Goal: Navigation & Orientation: Find specific page/section

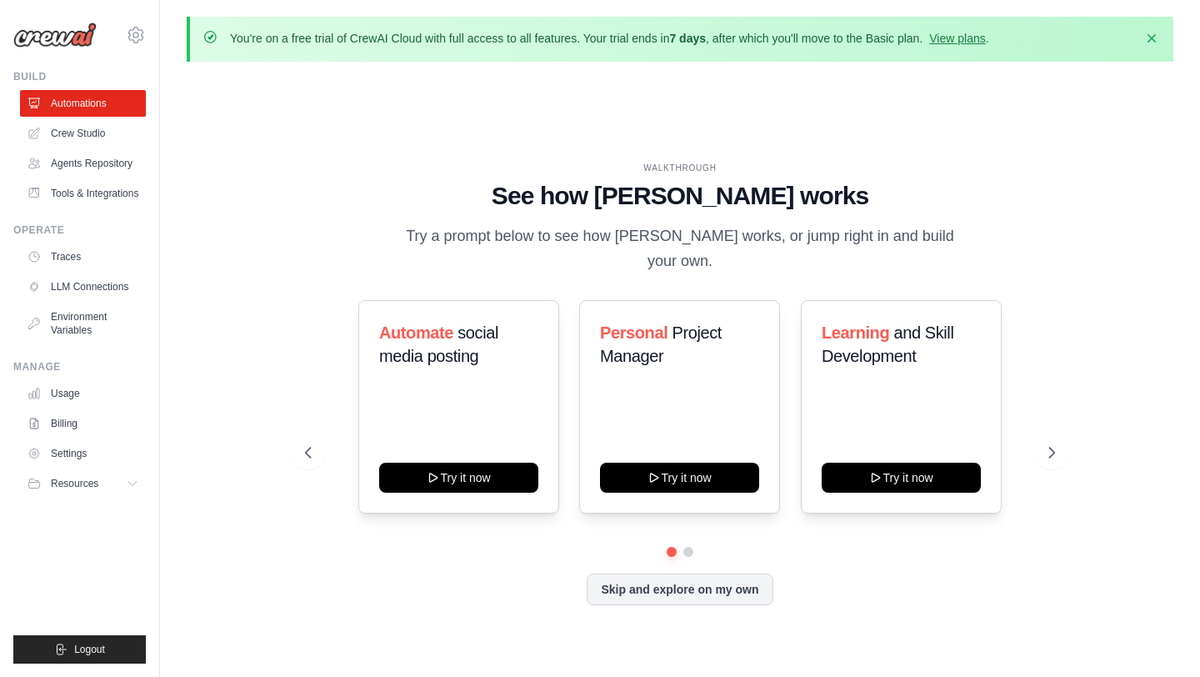
click at [395, 201] on h1 "See how CrewAI works" at bounding box center [679, 196] width 749 height 30
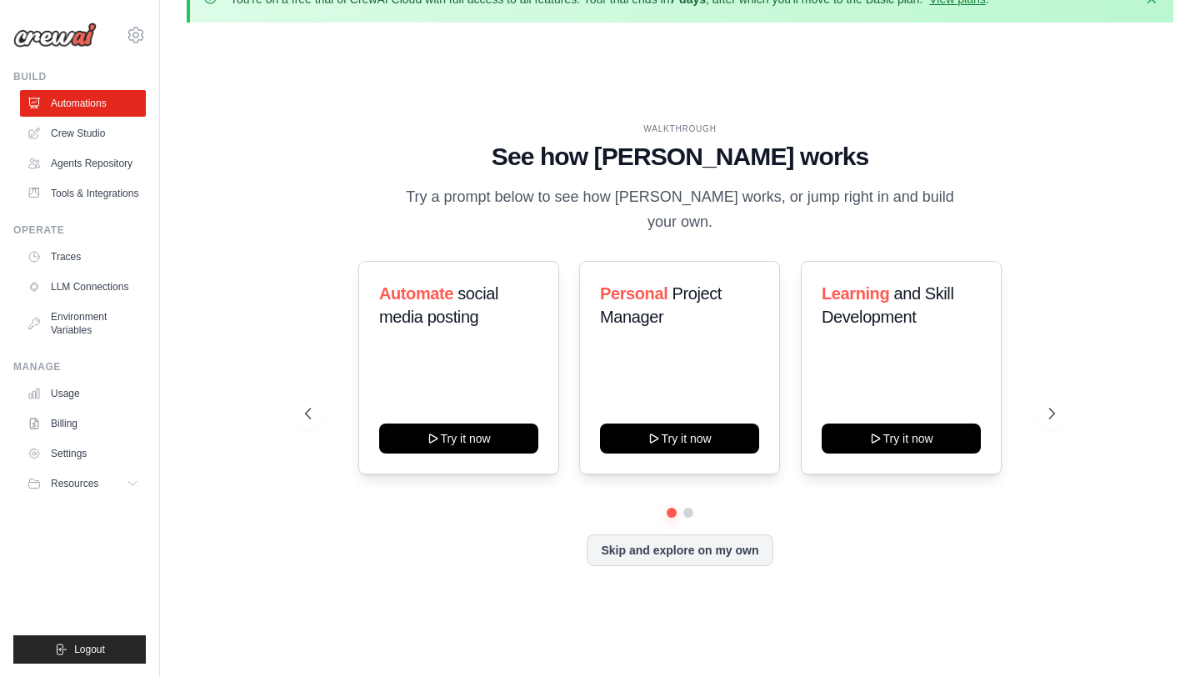
scroll to position [45, 0]
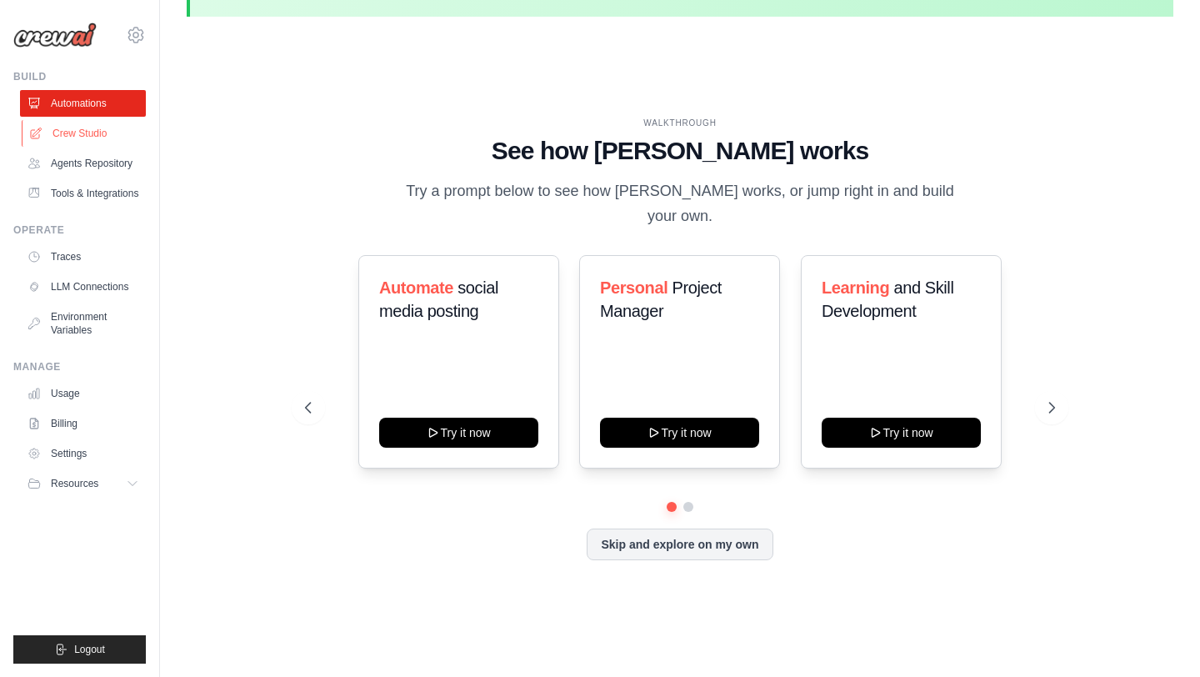
click at [69, 136] on link "Crew Studio" at bounding box center [85, 133] width 126 height 27
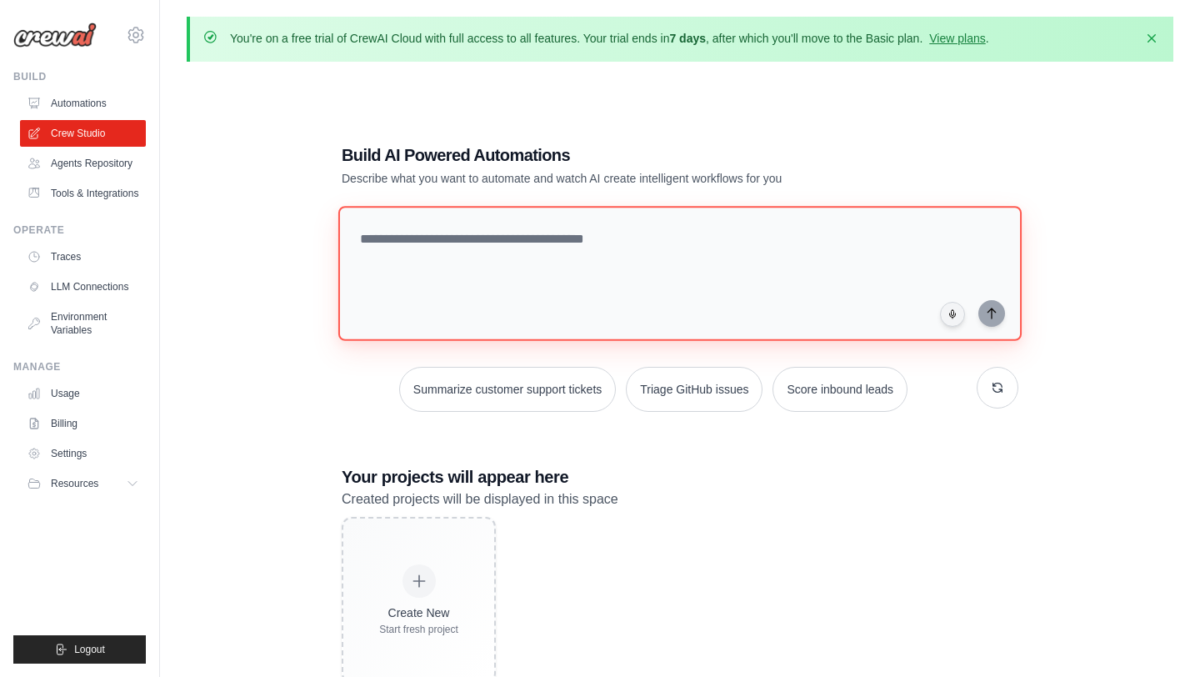
click at [678, 233] on textarea at bounding box center [679, 273] width 683 height 135
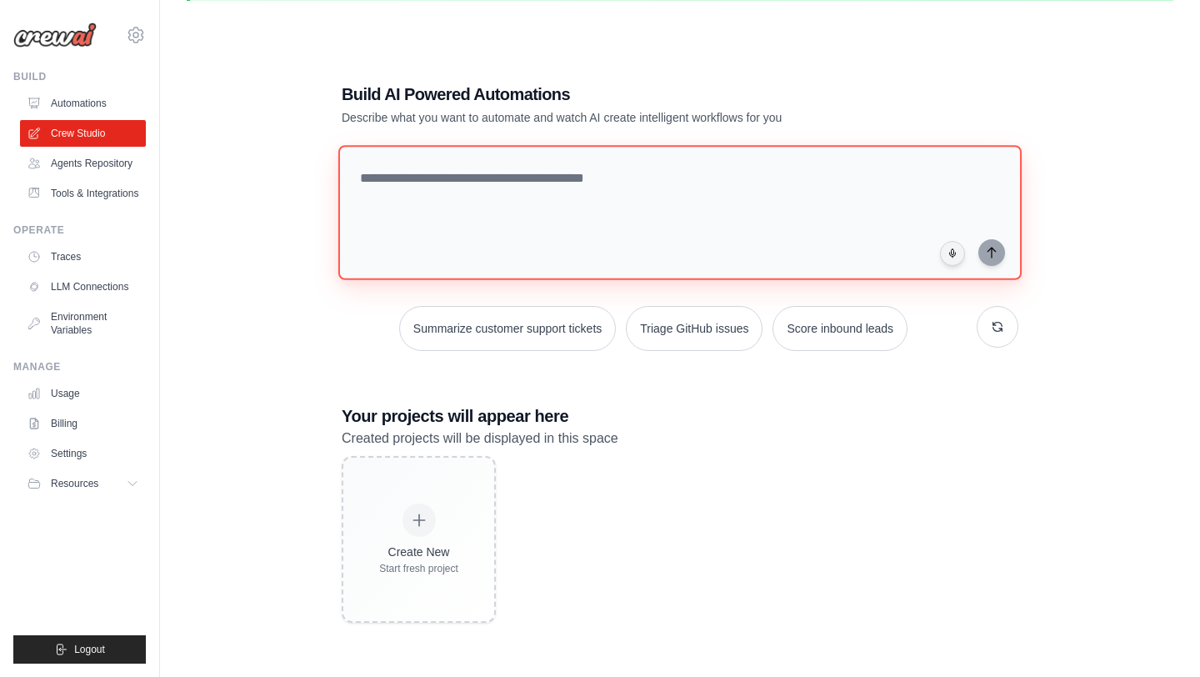
scroll to position [91, 0]
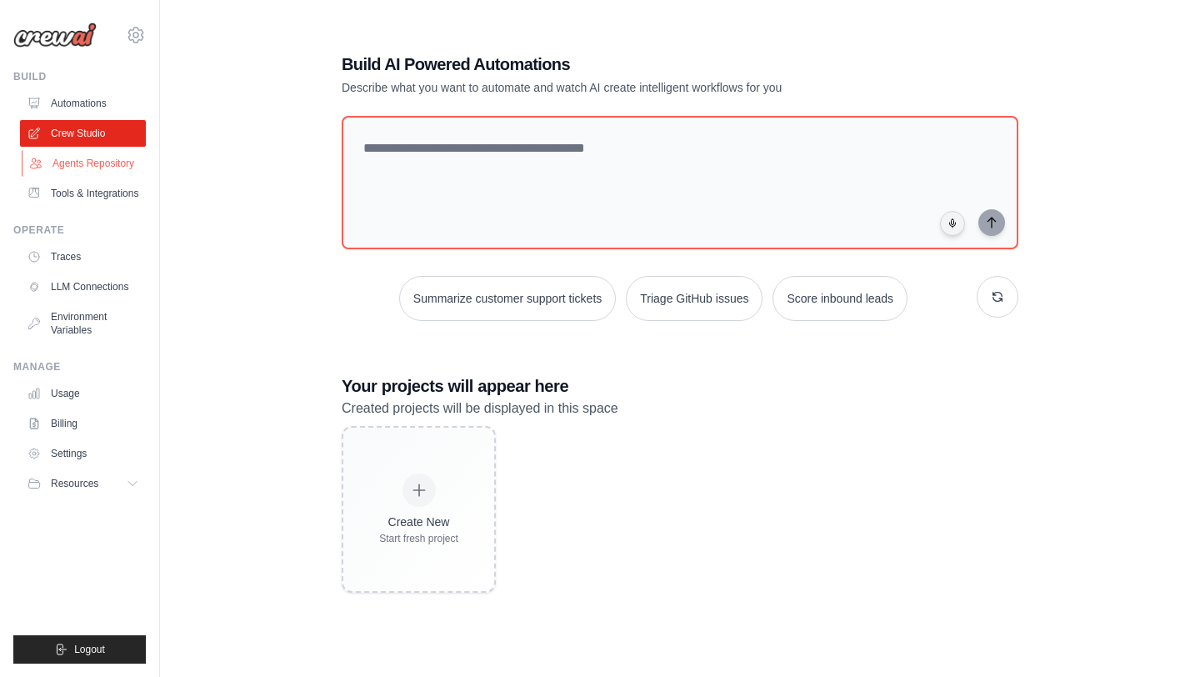
click at [89, 162] on link "Agents Repository" at bounding box center [85, 163] width 126 height 27
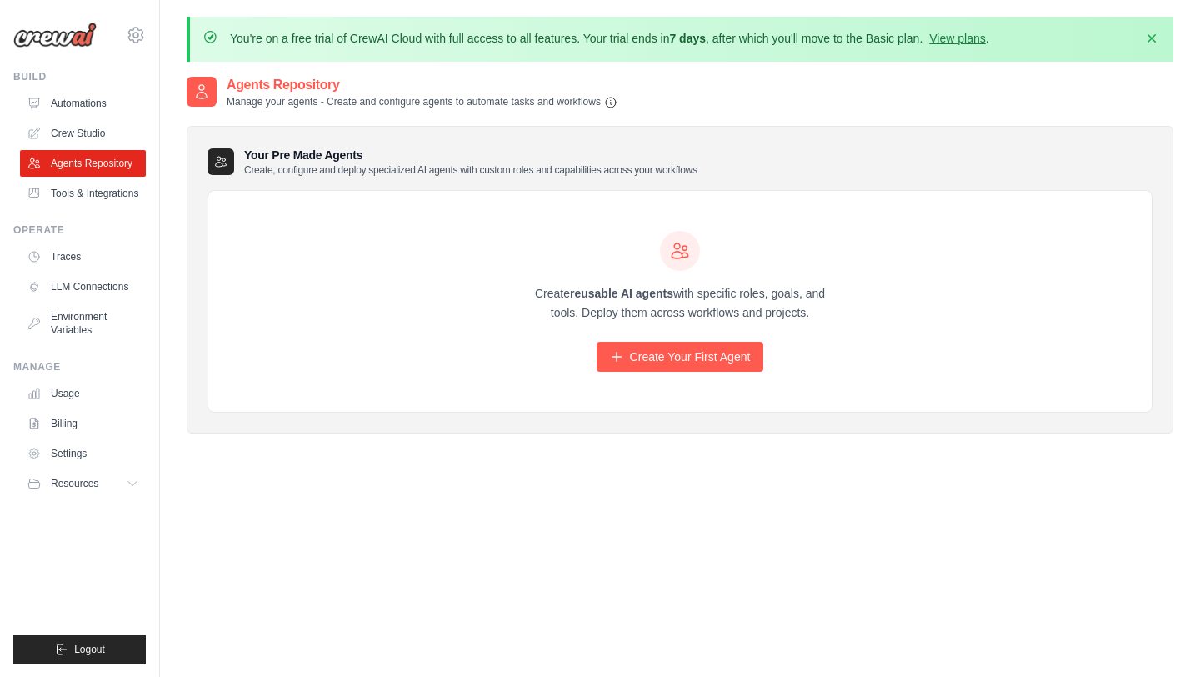
click at [98, 177] on ul "Automations Crew Studio Agents Repository Tools & Integrations" at bounding box center [83, 148] width 126 height 117
click at [102, 198] on link "Tools & Integrations" at bounding box center [85, 193] width 126 height 27
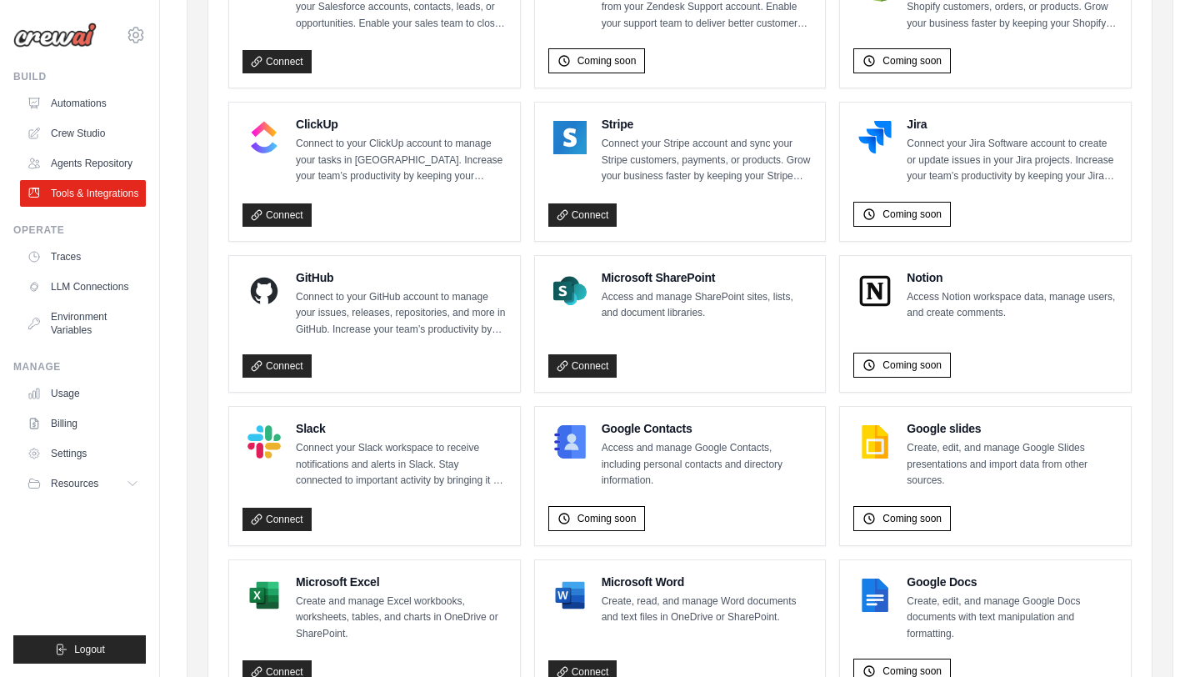
scroll to position [1023, 0]
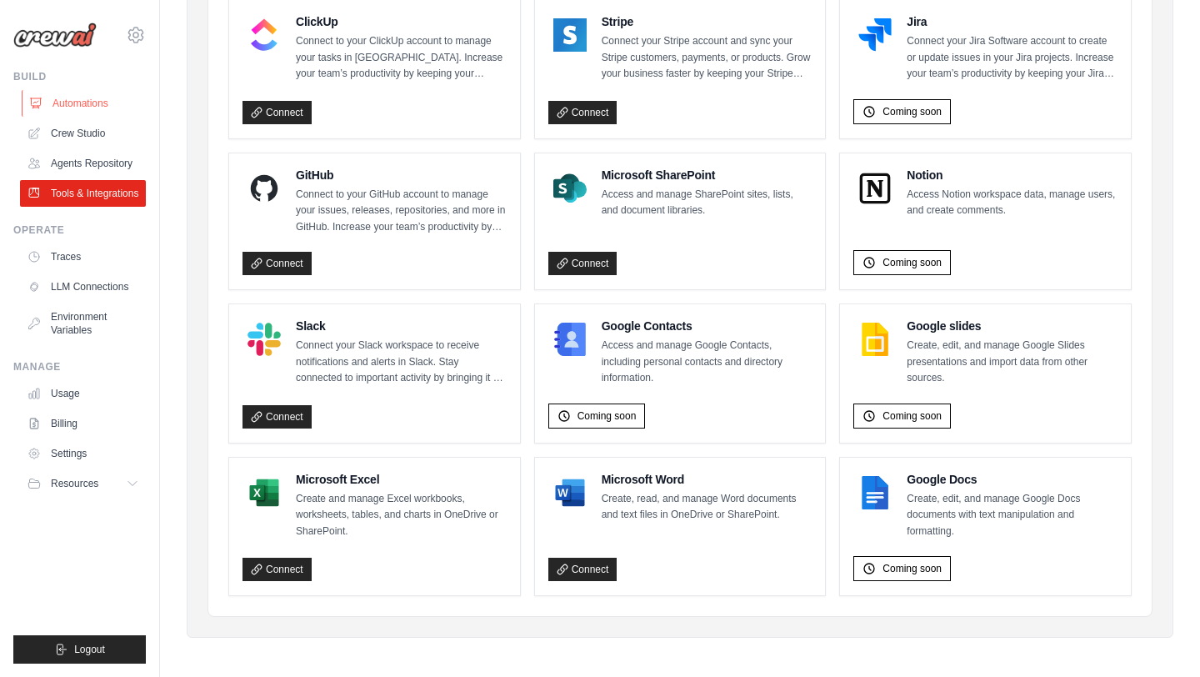
click at [76, 106] on link "Automations" at bounding box center [85, 103] width 126 height 27
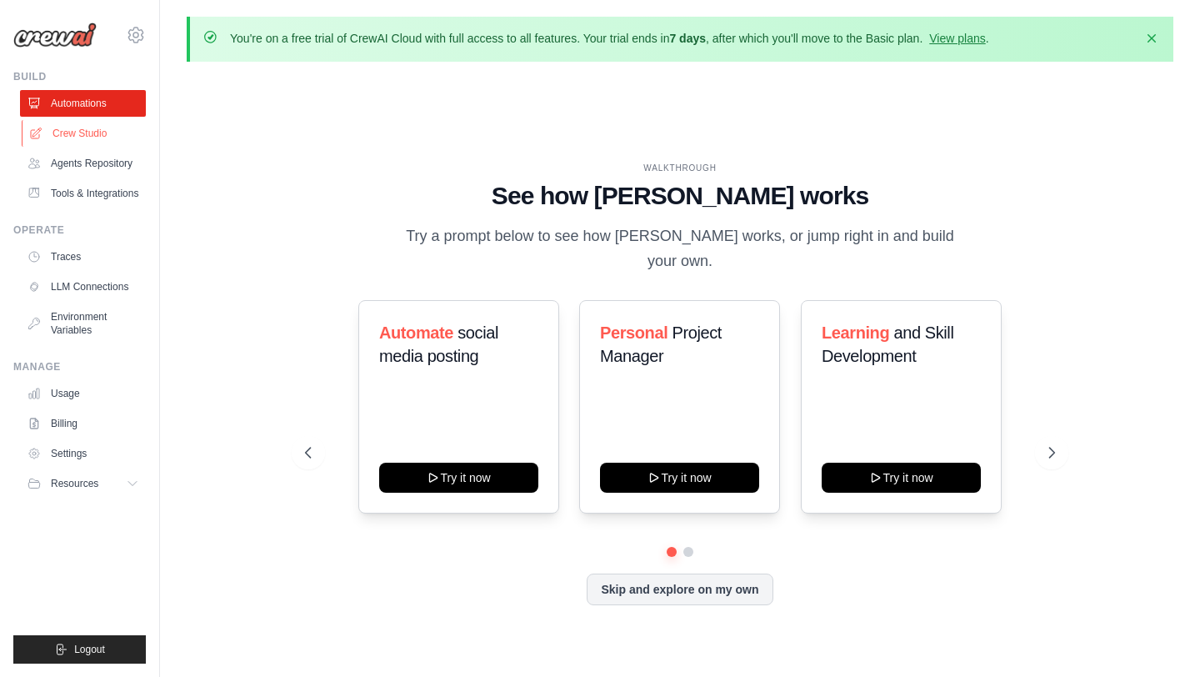
click at [92, 123] on link "Crew Studio" at bounding box center [85, 133] width 126 height 27
